Goal: Information Seeking & Learning: Find contact information

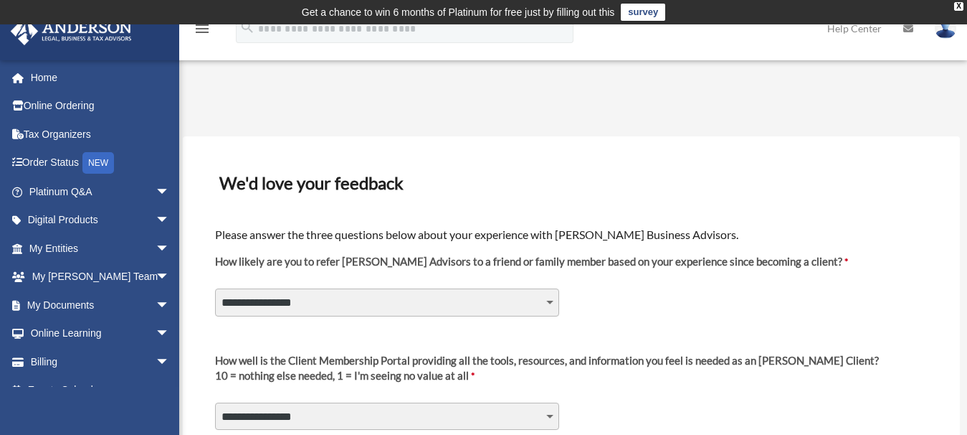
click at [552, 302] on select "**********" at bounding box center [387, 301] width 344 height 27
select select "********"
click at [215, 288] on select "**********" at bounding box center [387, 301] width 344 height 27
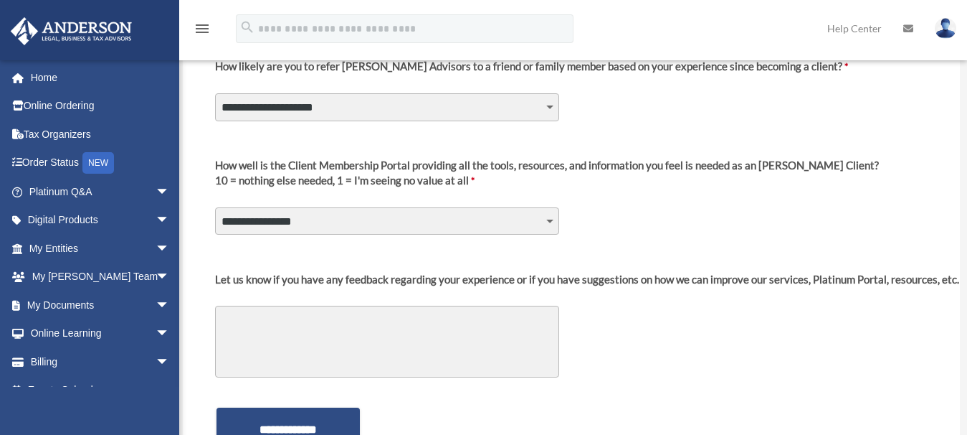
scroll to position [199, 0]
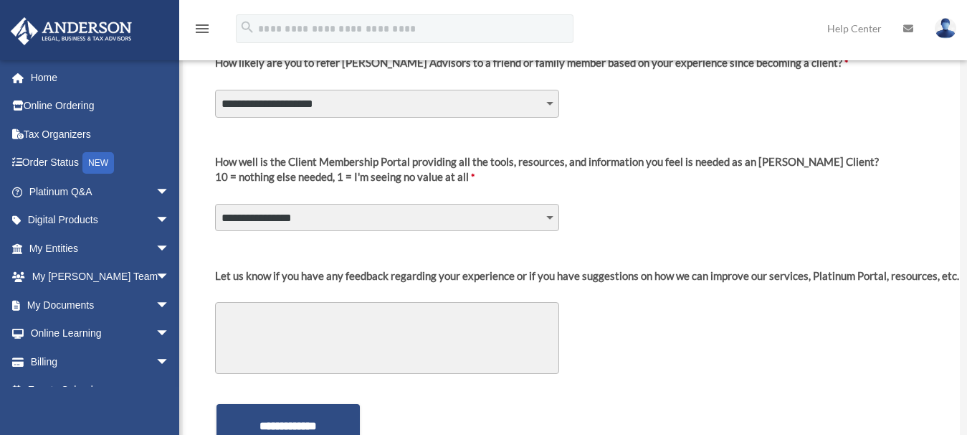
click at [486, 220] on select "**********" at bounding box center [387, 217] width 344 height 27
select select "********"
click at [215, 204] on select "**********" at bounding box center [387, 217] width 344 height 27
click at [333, 319] on textarea "Let us know if you have any feedback regarding your experience or if you have s…" at bounding box center [387, 338] width 344 height 72
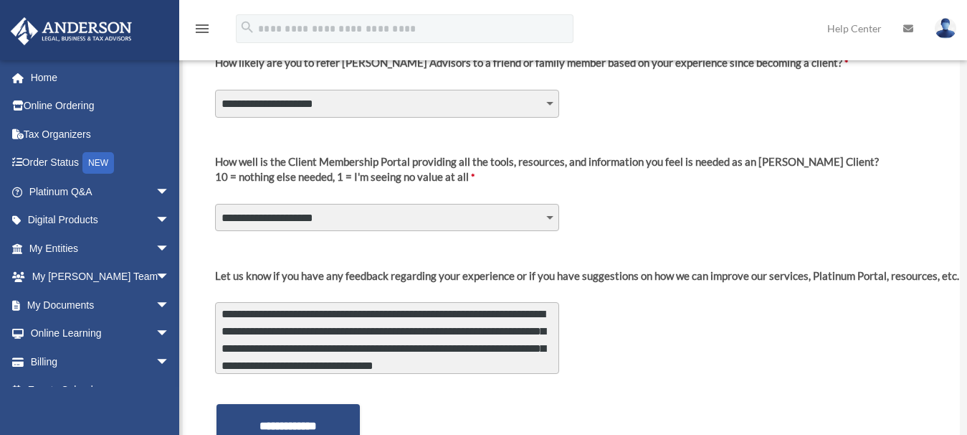
scroll to position [20, 0]
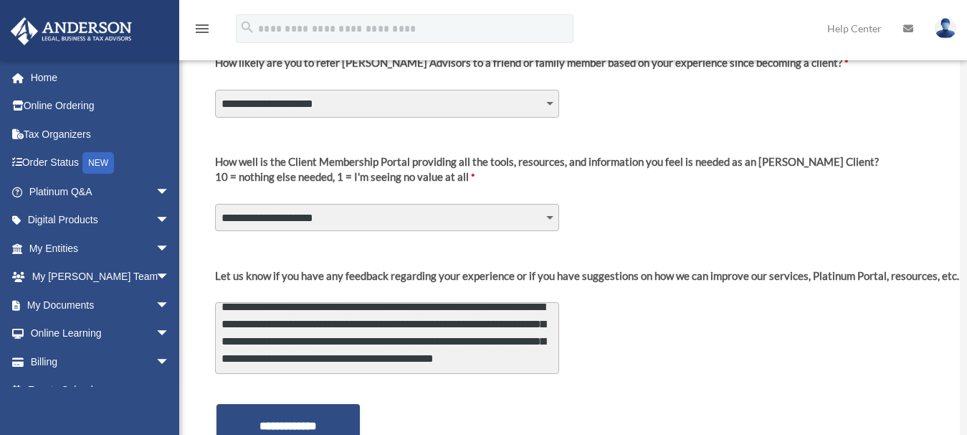
click at [252, 369] on textarea "**********" at bounding box center [387, 338] width 344 height 72
click at [254, 364] on textarea "**********" at bounding box center [387, 338] width 344 height 72
click at [518, 346] on textarea "**********" at bounding box center [387, 338] width 344 height 72
click at [379, 368] on textarea "**********" at bounding box center [387, 338] width 344 height 72
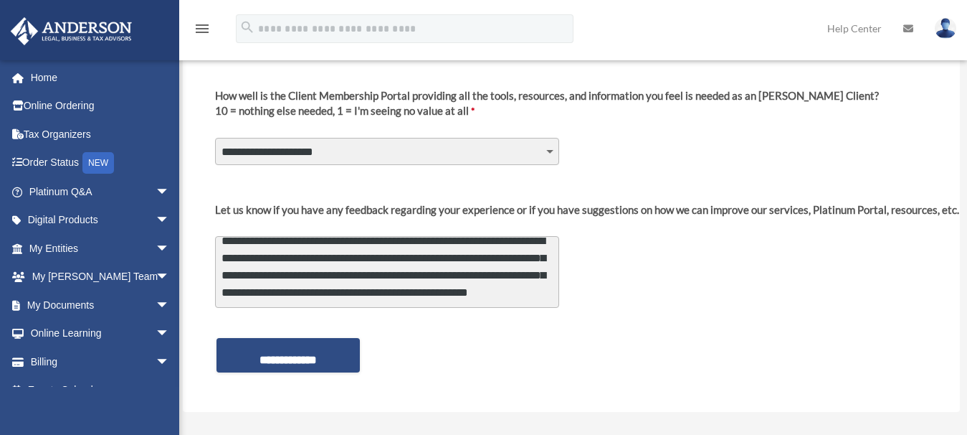
scroll to position [266, 0]
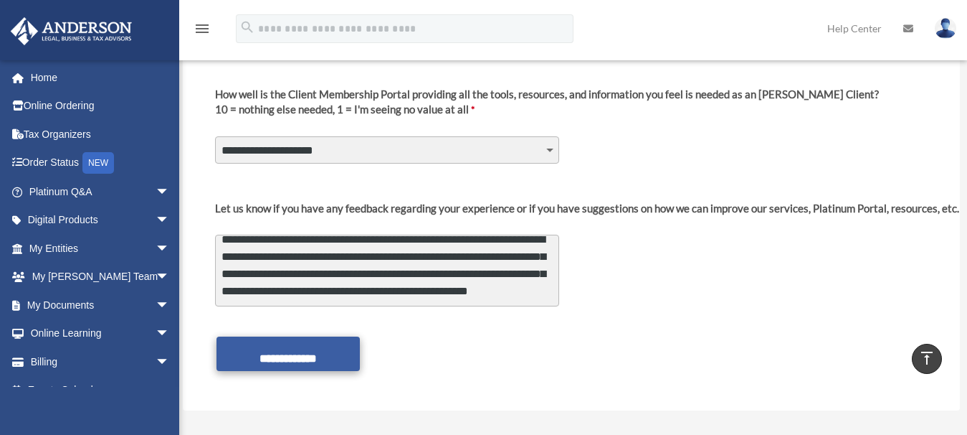
type textarea "**********"
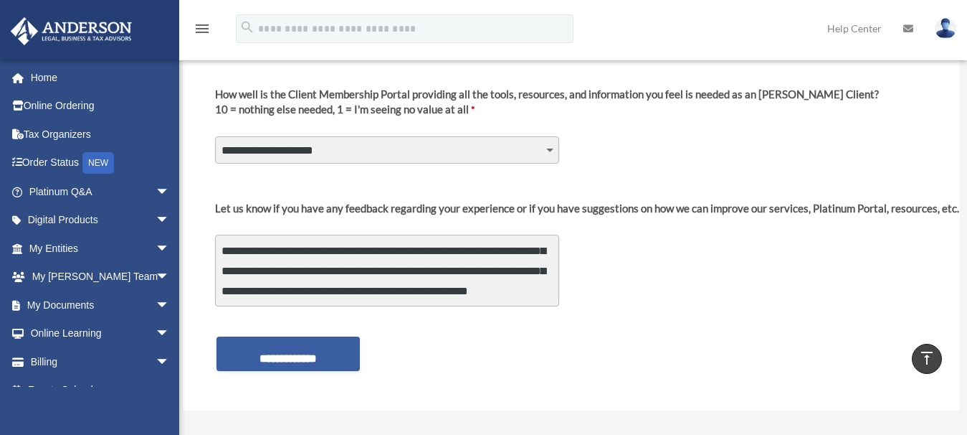
scroll to position [22, 0]
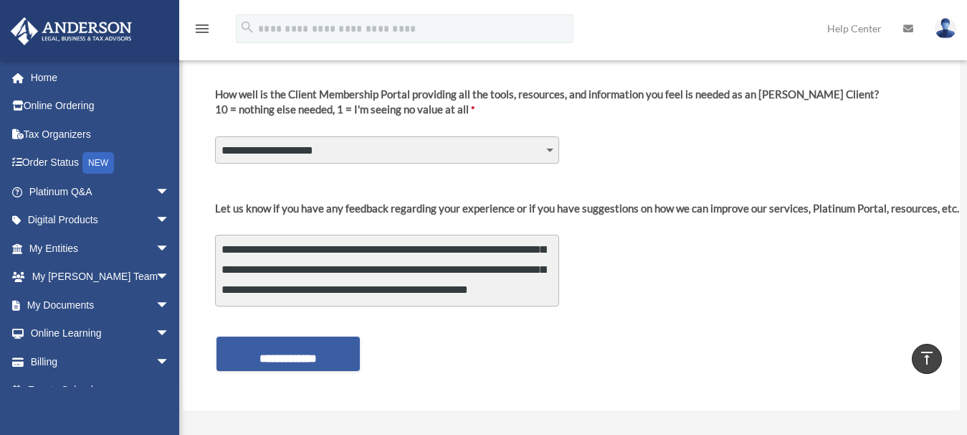
click at [291, 348] on input "**********" at bounding box center [288, 353] width 143 height 34
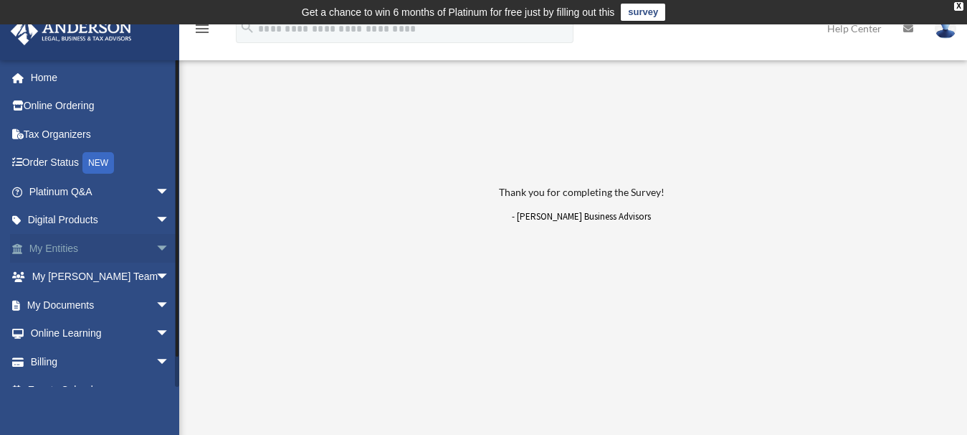
click at [156, 249] on span "arrow_drop_down" at bounding box center [170, 248] width 29 height 29
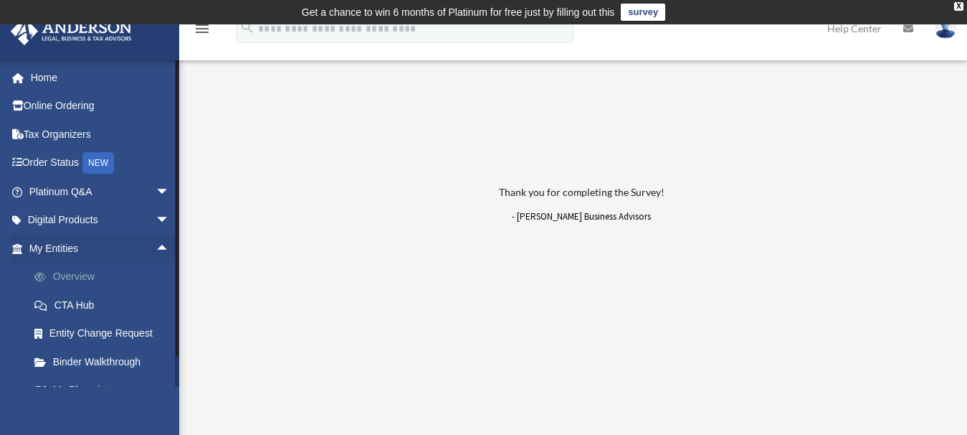
click at [82, 275] on link "Overview" at bounding box center [105, 276] width 171 height 29
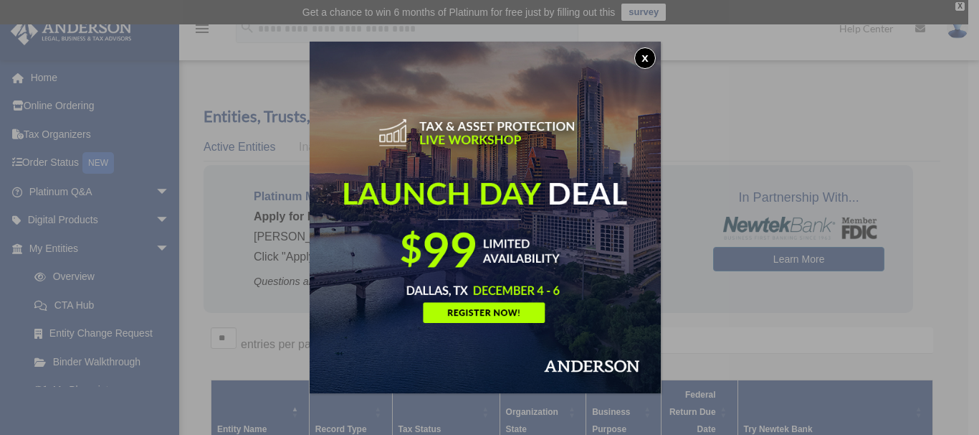
click at [650, 56] on button "x" at bounding box center [646, 58] width 22 height 22
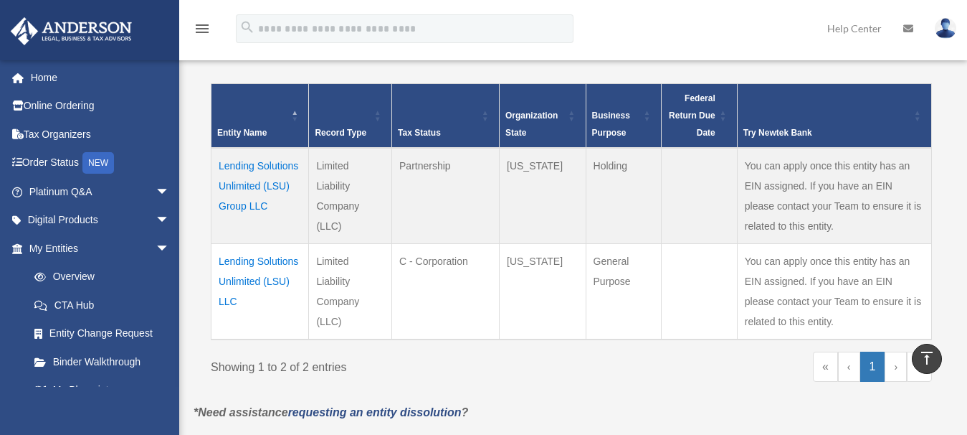
scroll to position [298, 0]
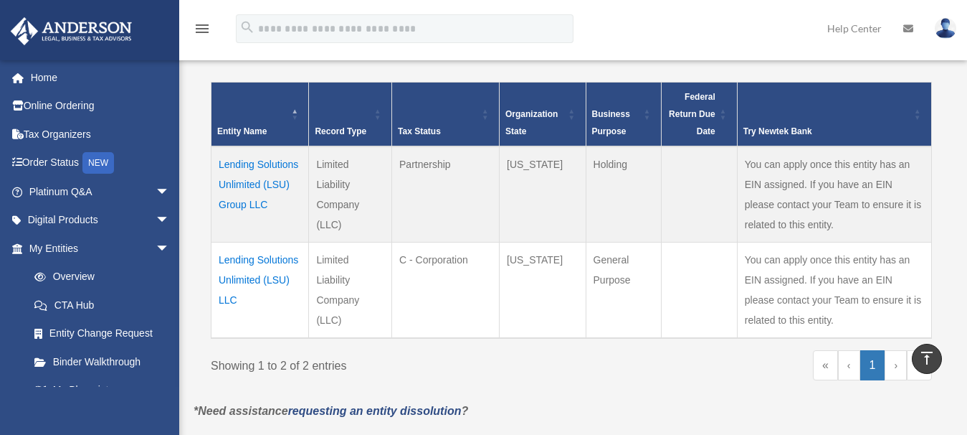
click at [247, 280] on td "Lending Solutions Unlimited (LSU) LLC" at bounding box center [261, 290] width 98 height 96
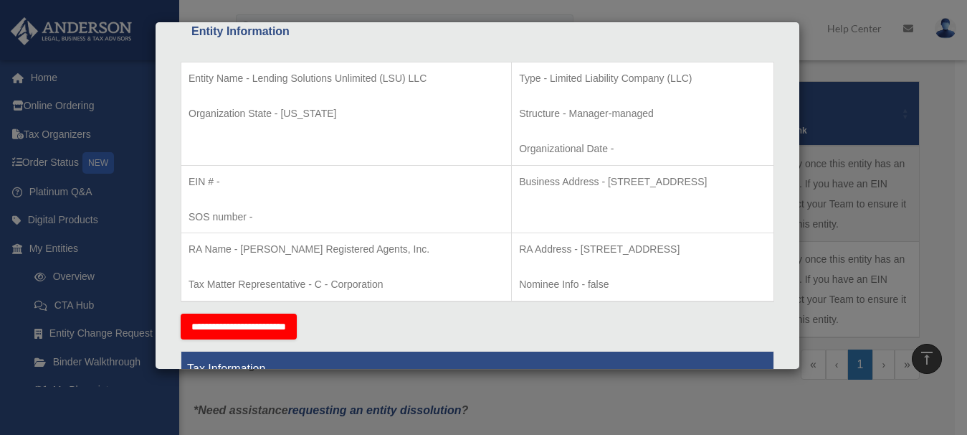
drag, startPoint x: 437, startPoint y: 179, endPoint x: 467, endPoint y: 199, distance: 35.8
click at [519, 191] on p "Business Address - 501 Cambria Avenue, Suite 390 Bensalem, PA 19020" at bounding box center [642, 182] width 247 height 18
copy p "Business Address - 501 Cambria Avenue, Suite 390 Bensalem, PA 19020"
drag, startPoint x: 498, startPoint y: 251, endPoint x: 733, endPoint y: 243, distance: 234.6
click at [733, 243] on p "RA Address - 501 Cambria Avenue, Suite 390 Bensalem, PA 19020" at bounding box center [642, 249] width 247 height 18
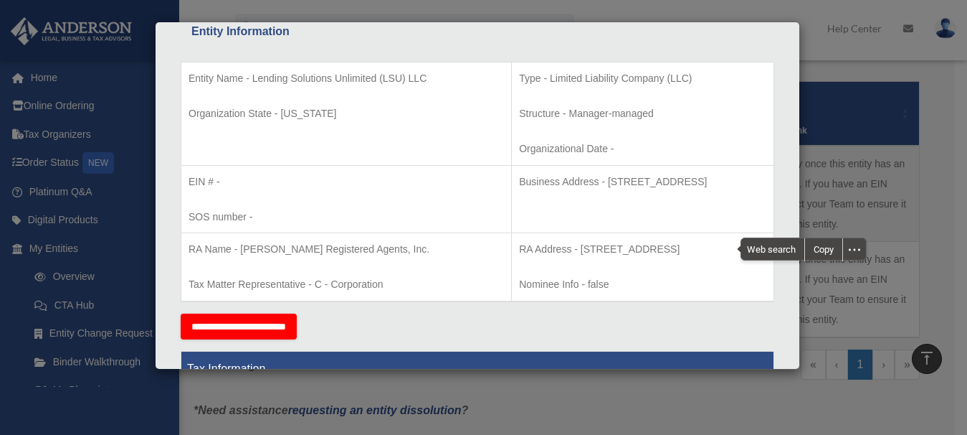
copy p "501 Cambria Avenue, Suite 390 Bensalem, PA 19020"
click at [820, 253] on div "Copy" at bounding box center [823, 249] width 37 height 22
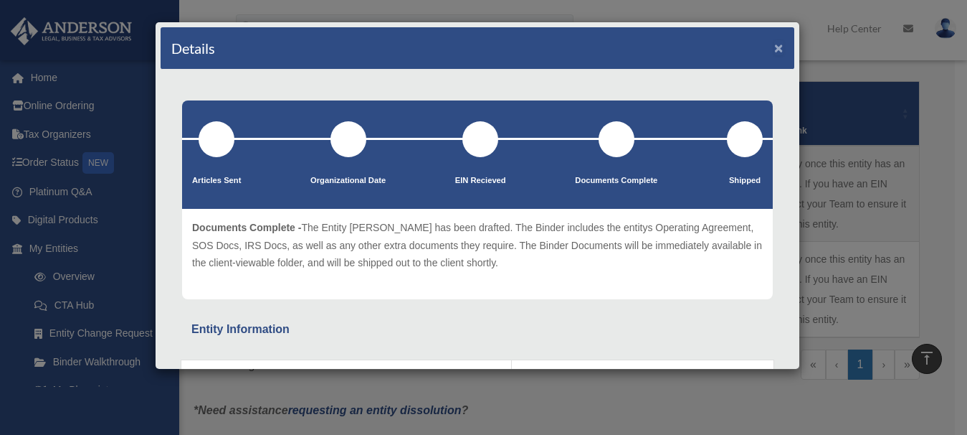
click at [774, 49] on button "×" at bounding box center [778, 47] width 9 height 15
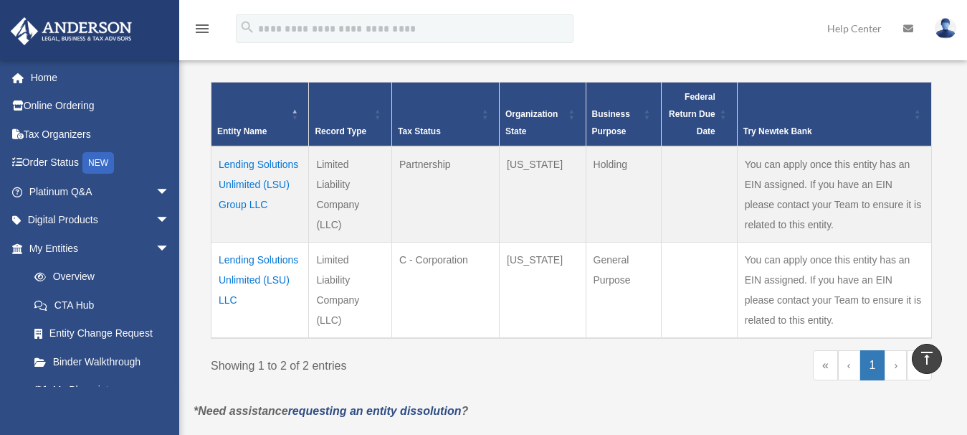
click at [233, 182] on td "Lending Solutions Unlimited (LSU) Group LLC" at bounding box center [261, 194] width 98 height 96
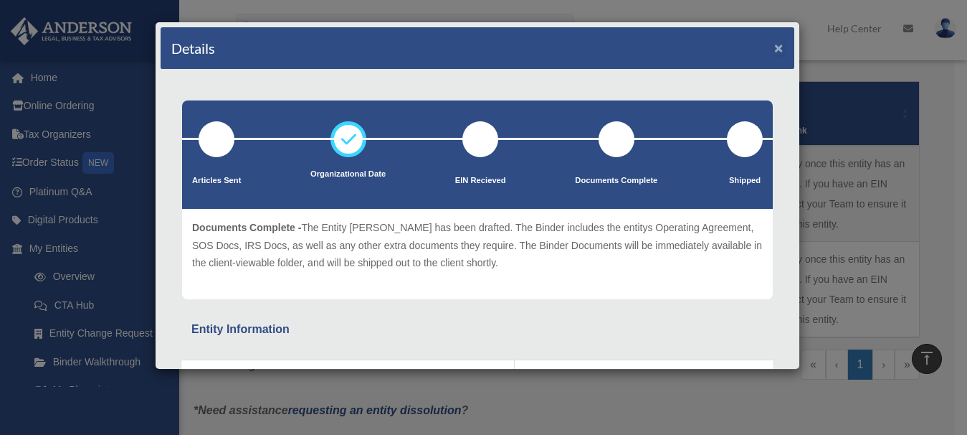
click at [774, 49] on button "×" at bounding box center [778, 47] width 9 height 15
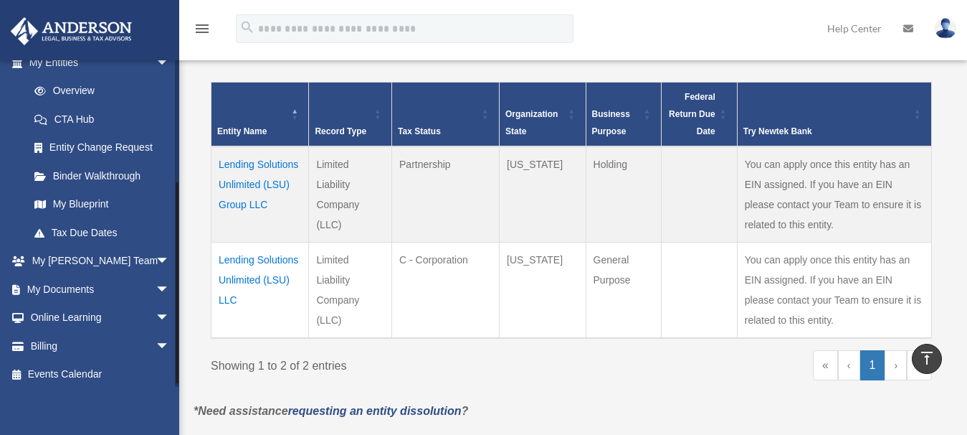
scroll to position [188, 0]
drag, startPoint x: 177, startPoint y: 199, endPoint x: 182, endPoint y: 323, distance: 124.1
click at [182, 323] on div "Overview pamn@lsulendingsolutions.com Sign Out pamn@lsulendingsolutions.com Hom…" at bounding box center [483, 112] width 967 height 693
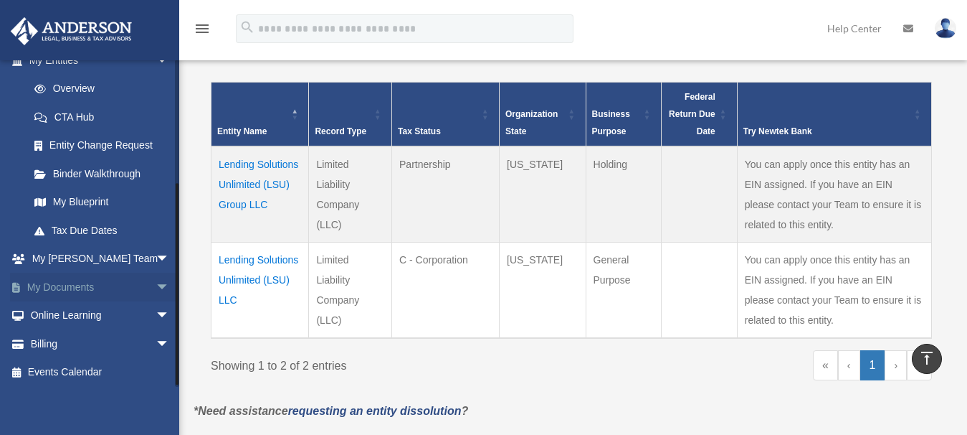
click at [156, 282] on span "arrow_drop_down" at bounding box center [170, 286] width 29 height 29
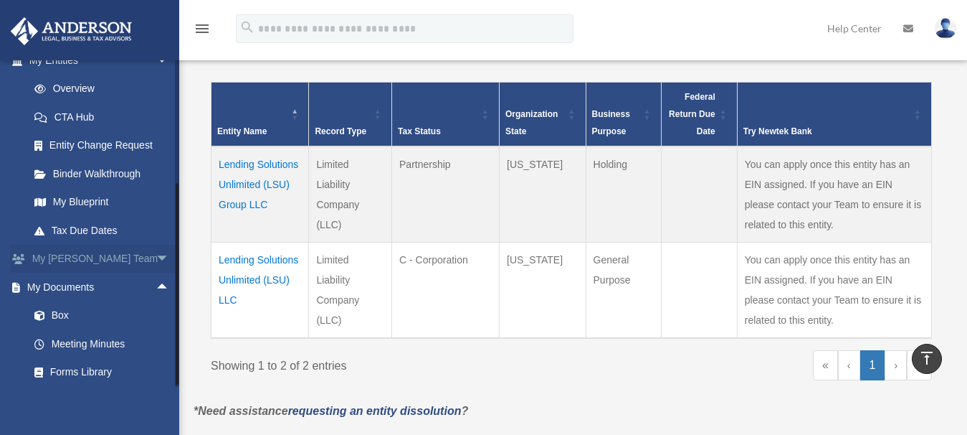
click at [156, 255] on span "arrow_drop_down" at bounding box center [170, 259] width 29 height 29
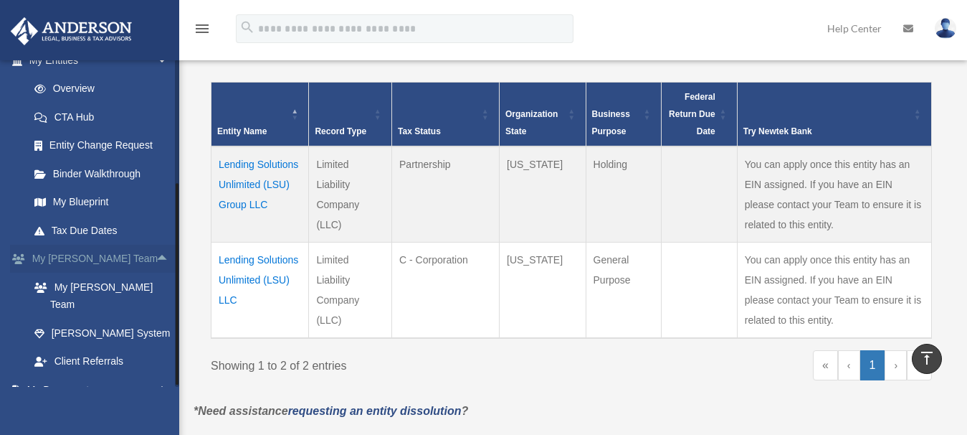
click at [156, 255] on span "arrow_drop_up" at bounding box center [170, 259] width 29 height 29
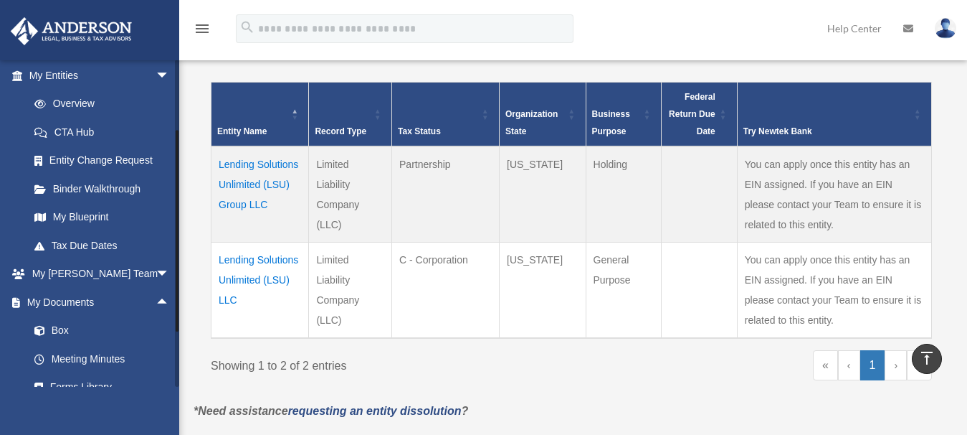
scroll to position [171, 0]
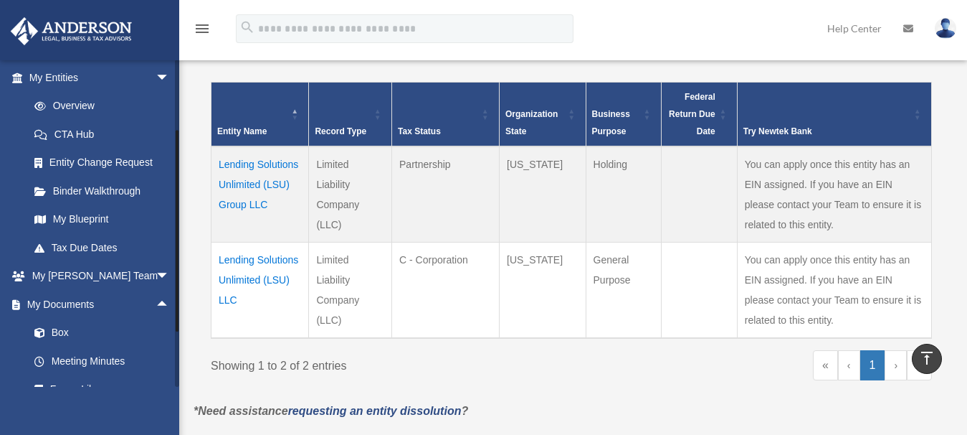
drag, startPoint x: 175, startPoint y: 238, endPoint x: 173, endPoint y: 231, distance: 7.5
click at [173, 231] on div "pamn@lsulendingsolutions.com Sign Out pamn@lsulendingsolutions.com Home Online …" at bounding box center [89, 223] width 179 height 327
click at [156, 275] on span "arrow_drop_down" at bounding box center [170, 276] width 29 height 29
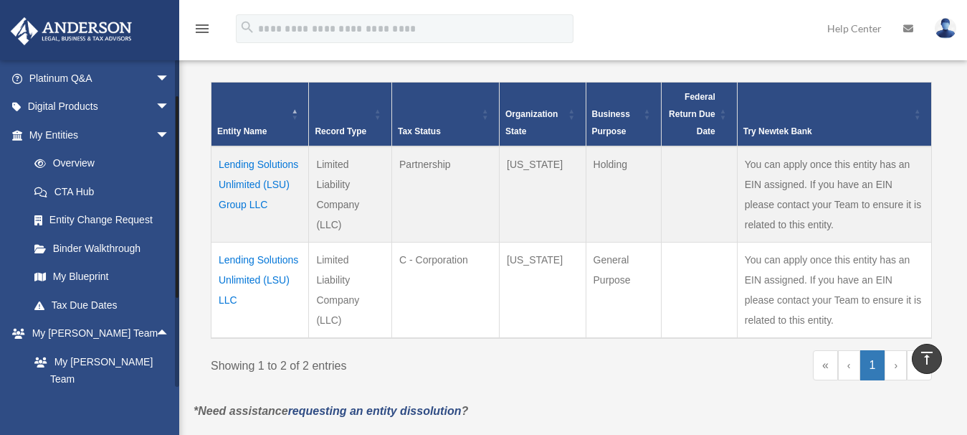
scroll to position [111, 0]
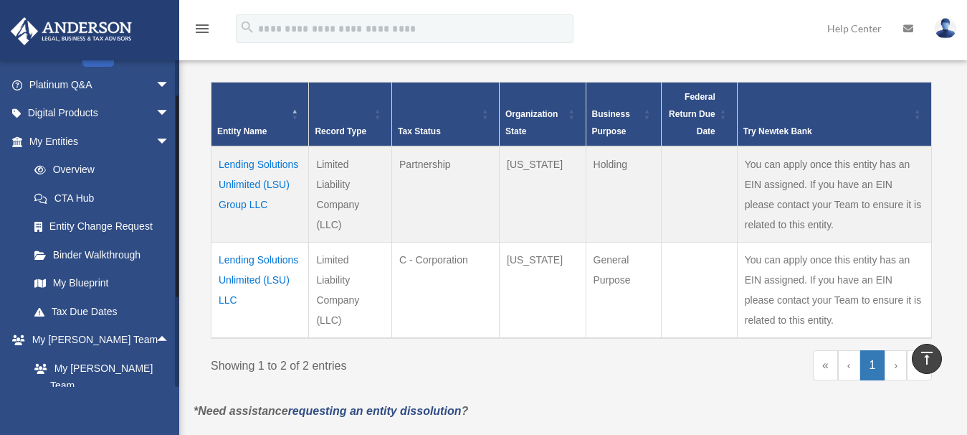
drag, startPoint x: 176, startPoint y: 300, endPoint x: 179, endPoint y: 264, distance: 36.7
click at [179, 264] on div "Overview pamn@lsulendingsolutions.com Sign Out pamn@lsulendingsolutions.com Hom…" at bounding box center [483, 112] width 967 height 693
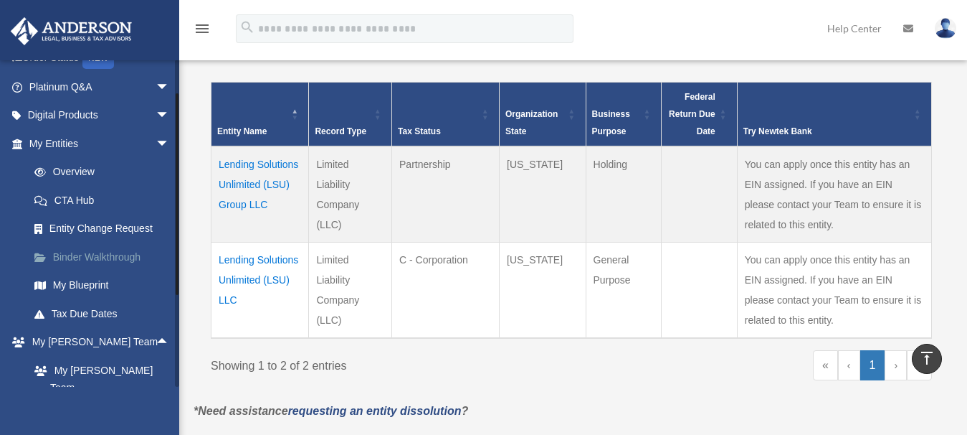
click at [102, 255] on link "Binder Walkthrough" at bounding box center [105, 256] width 171 height 29
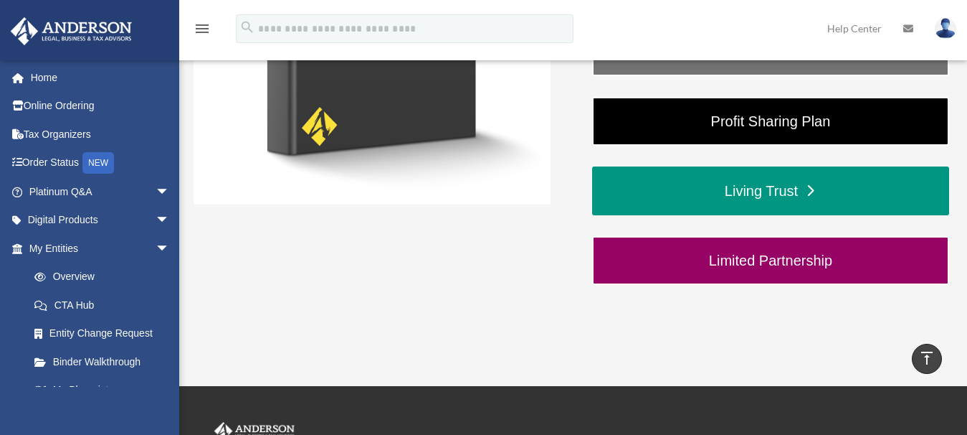
scroll to position [451, 0]
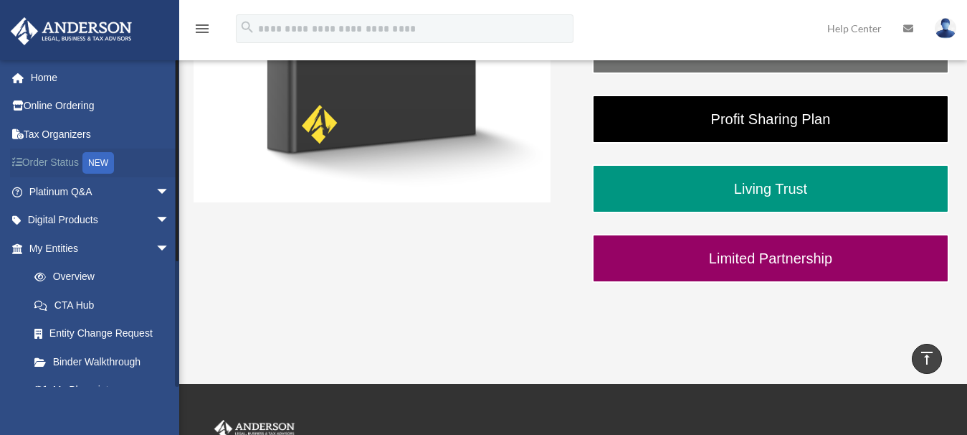
drag, startPoint x: 176, startPoint y: 214, endPoint x: 172, endPoint y: 168, distance: 46.0
click at [172, 168] on div "[EMAIL_ADDRESS][DOMAIN_NAME] Sign Out [EMAIL_ADDRESS][DOMAIN_NAME] Home Online …" at bounding box center [89, 223] width 179 height 327
click at [62, 161] on link "Order Status NEW" at bounding box center [100, 162] width 181 height 29
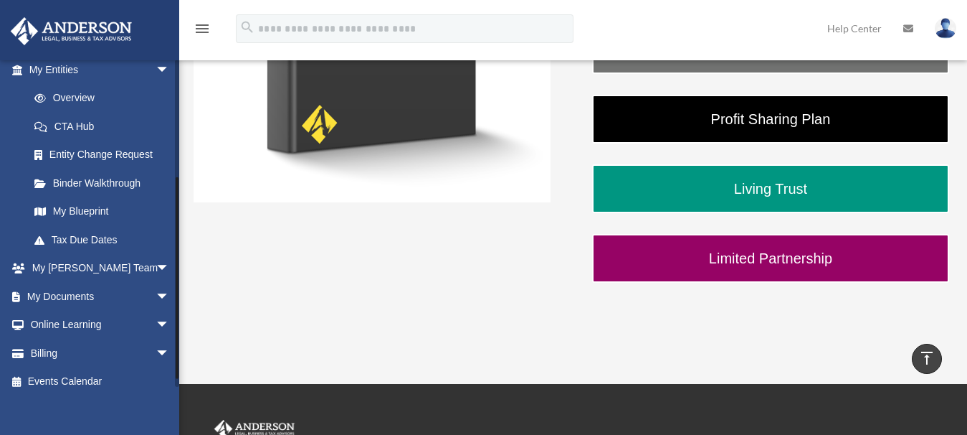
scroll to position [191, 0]
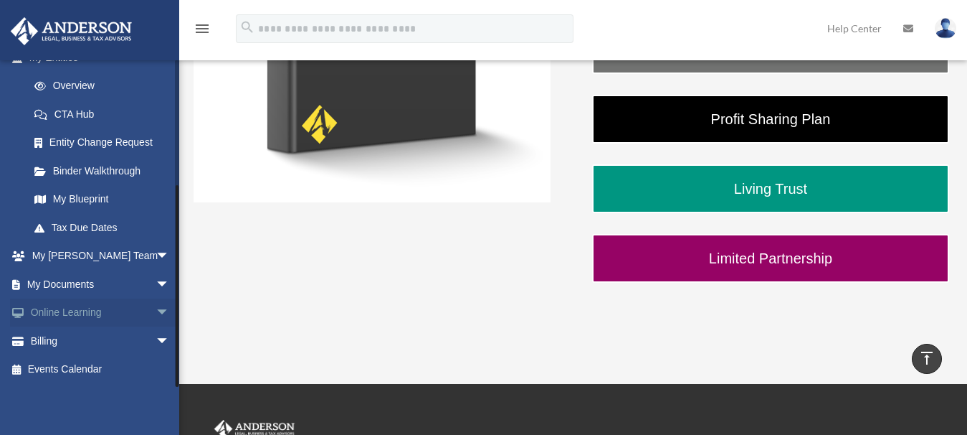
drag, startPoint x: 176, startPoint y: 175, endPoint x: 118, endPoint y: 319, distance: 155.4
click at [177, 325] on div at bounding box center [177, 285] width 3 height 201
click at [156, 281] on span "arrow_drop_down" at bounding box center [170, 284] width 29 height 29
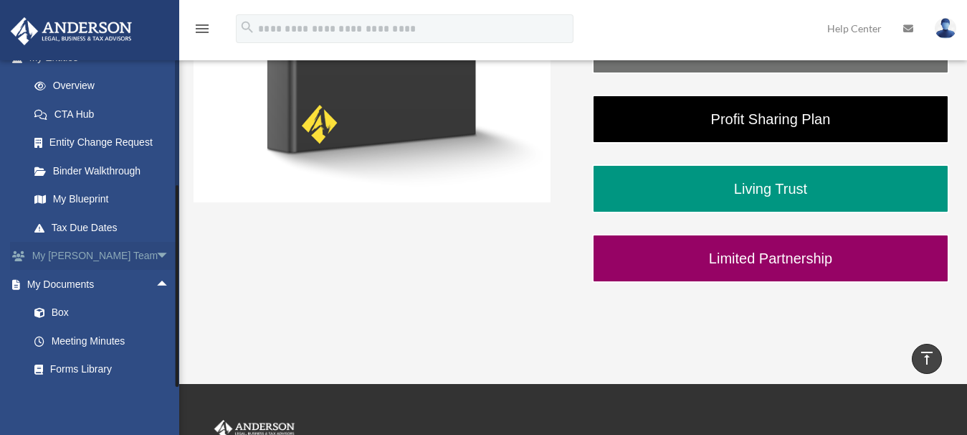
click at [156, 253] on span "arrow_drop_down" at bounding box center [170, 256] width 29 height 29
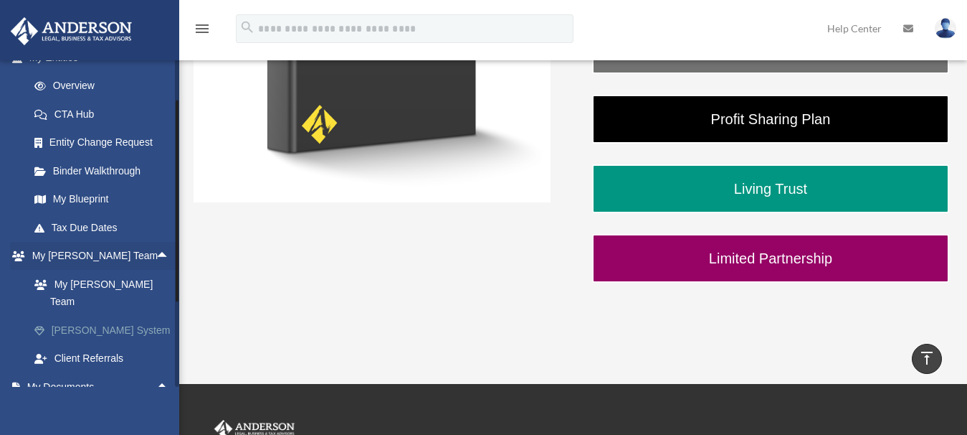
scroll to position [255, 0]
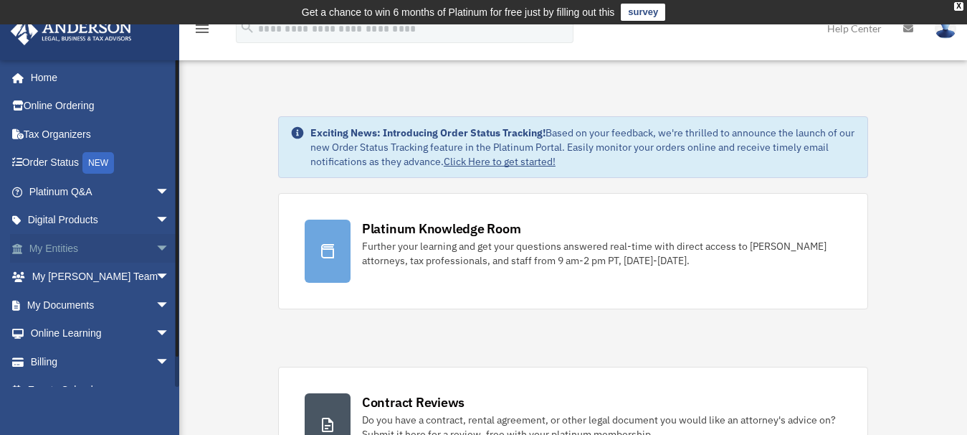
click at [156, 246] on span "arrow_drop_down" at bounding box center [170, 248] width 29 height 29
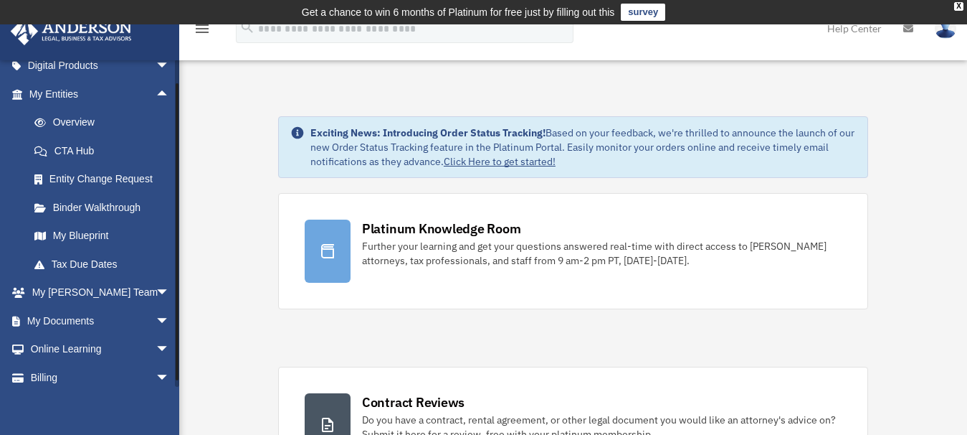
scroll to position [150, 0]
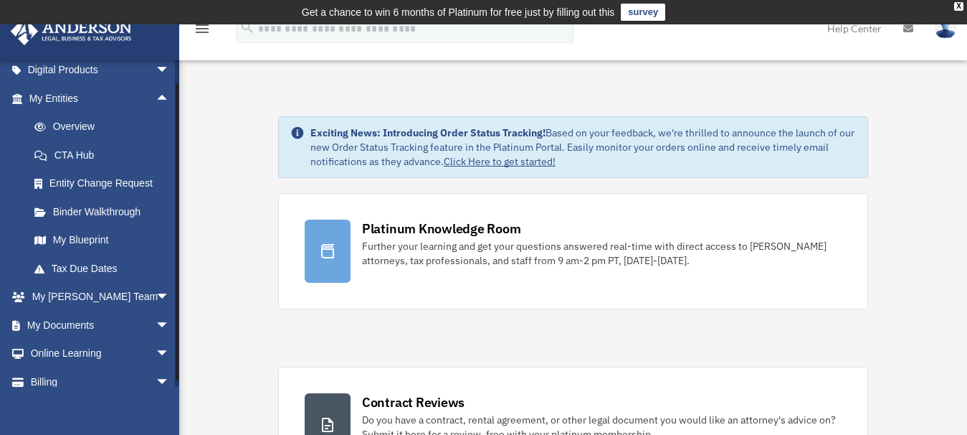
drag, startPoint x: 177, startPoint y: 272, endPoint x: 178, endPoint y: 296, distance: 23.7
click at [178, 296] on div at bounding box center [177, 231] width 3 height 297
click at [63, 209] on link "Binder Walkthrough" at bounding box center [105, 211] width 171 height 29
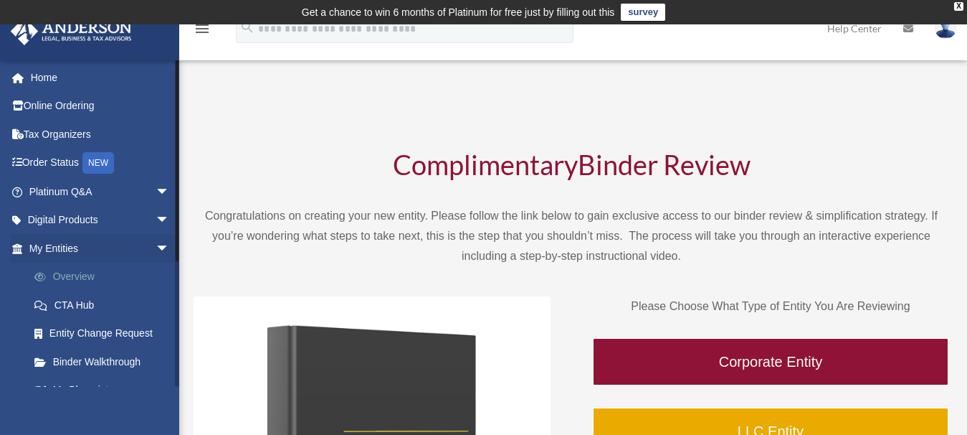
click at [77, 274] on link "Overview" at bounding box center [105, 276] width 171 height 29
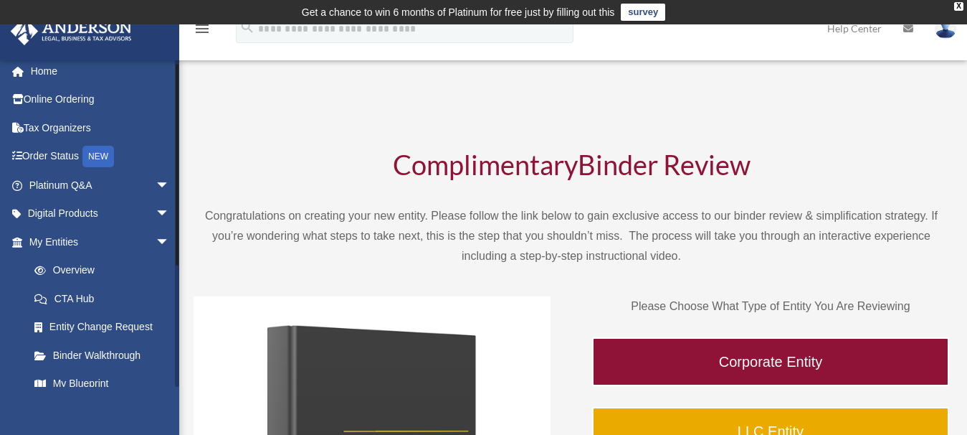
scroll to position [18, 0]
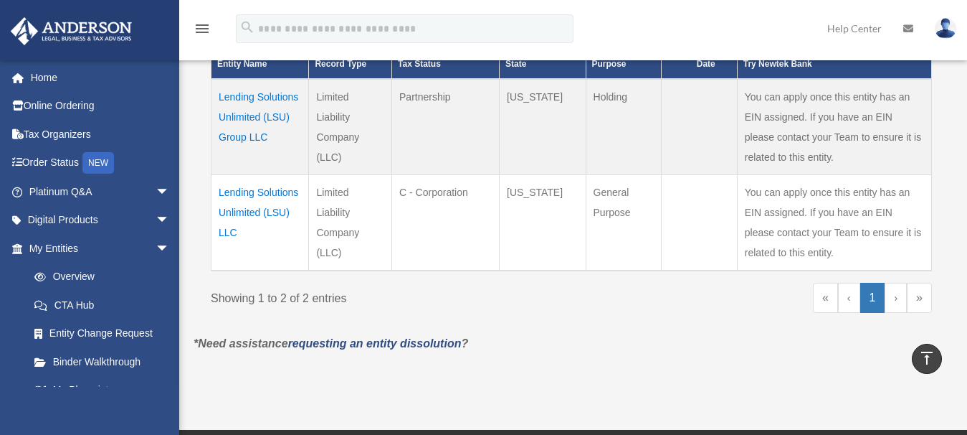
scroll to position [363, 0]
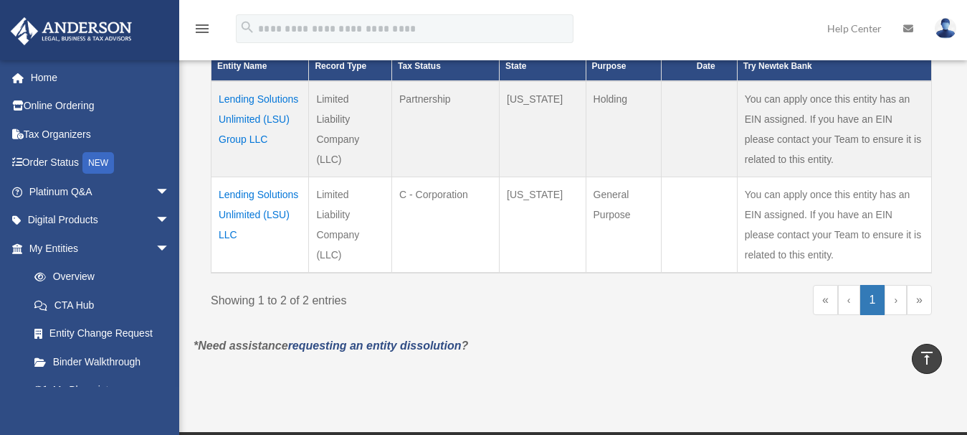
click at [229, 212] on td "Lending Solutions Unlimited (LSU) LLC" at bounding box center [261, 224] width 98 height 96
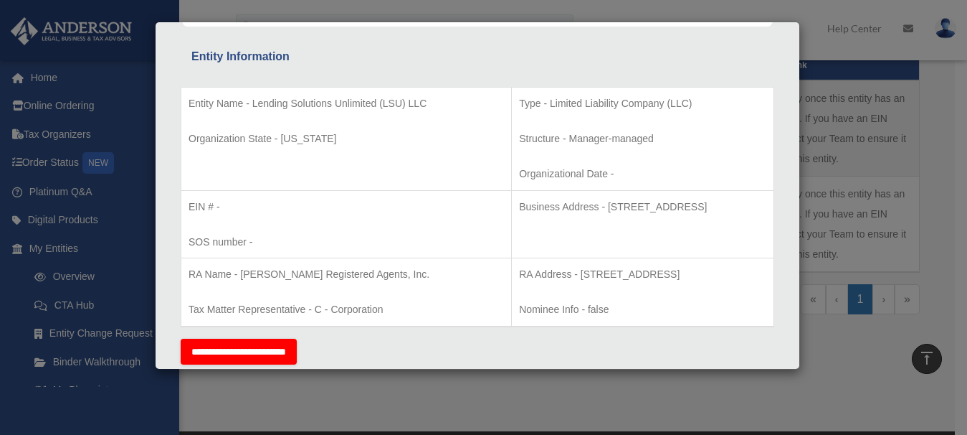
scroll to position [276, 0]
